Goal: Information Seeking & Learning: Learn about a topic

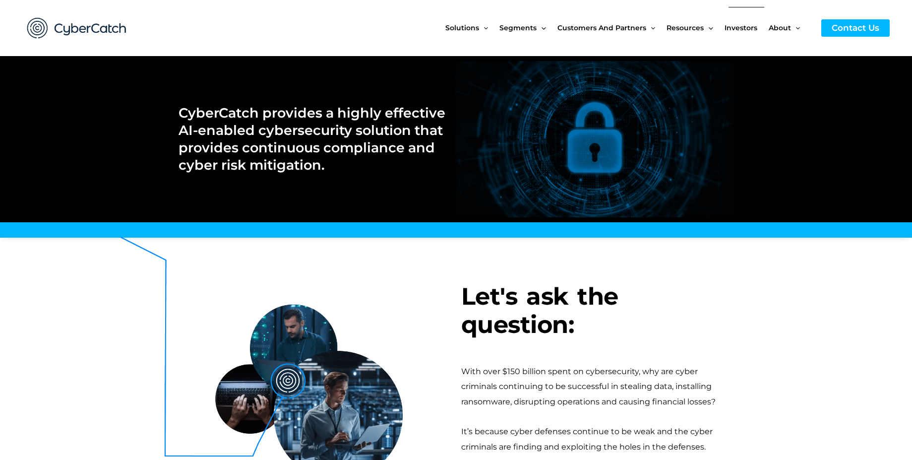
click at [745, 34] on span "Investors" at bounding box center [740, 28] width 33 height 42
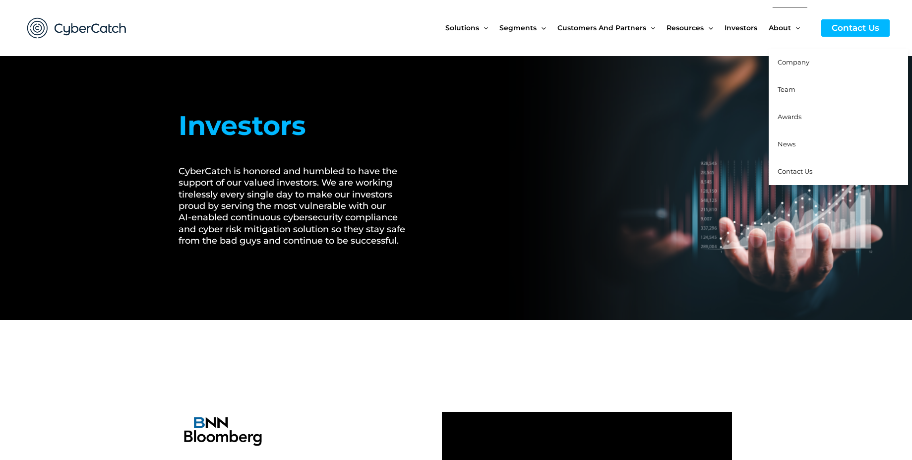
click at [784, 96] on link "Team" at bounding box center [837, 89] width 139 height 27
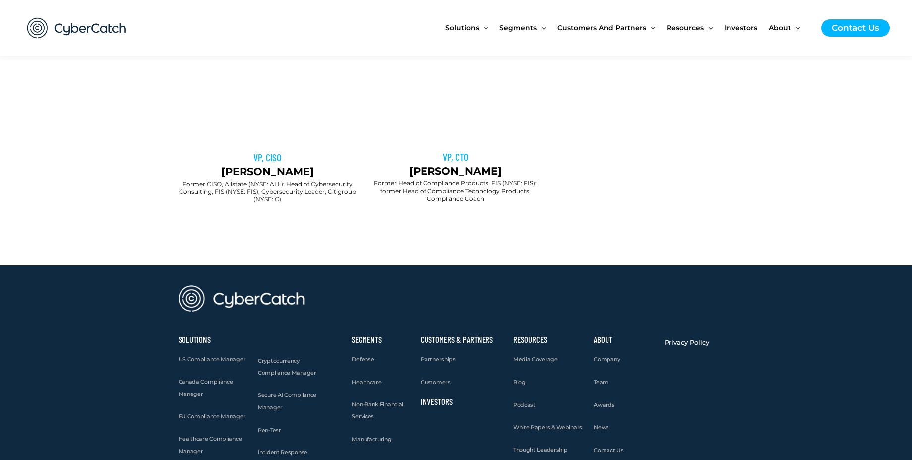
scroll to position [982, 0]
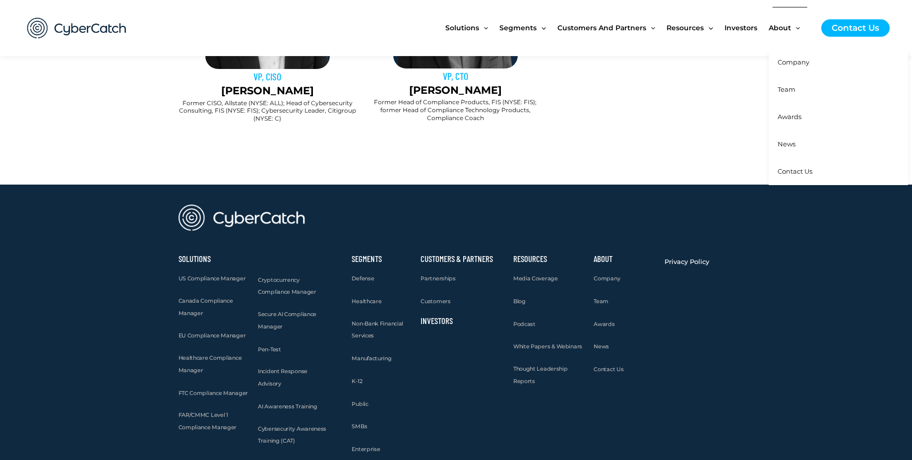
click at [789, 60] on span "Company" at bounding box center [793, 62] width 32 height 8
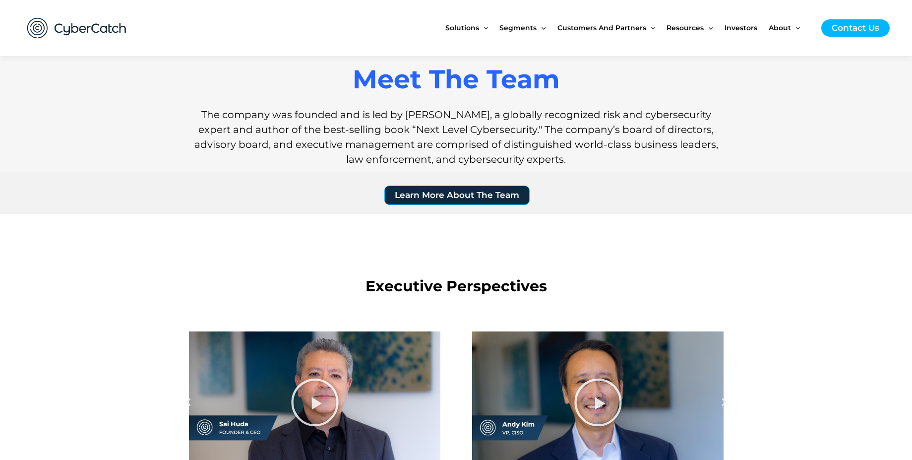
scroll to position [982, 0]
